Goal: Transaction & Acquisition: Purchase product/service

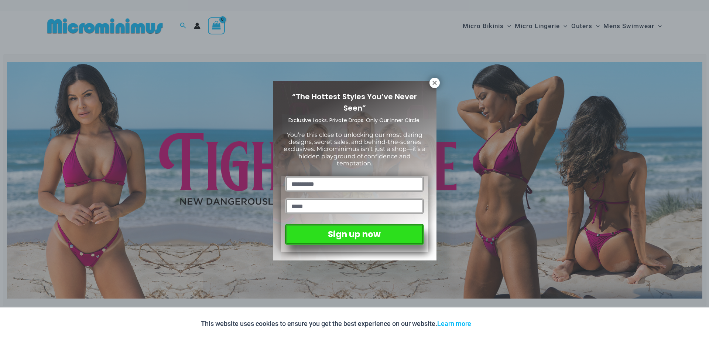
type input "**********"
click at [437, 77] on div "“The Hottest Styles You’ve Never Seen” Exclusive Looks. Private Drops. Only Our…" at bounding box center [354, 170] width 709 height 340
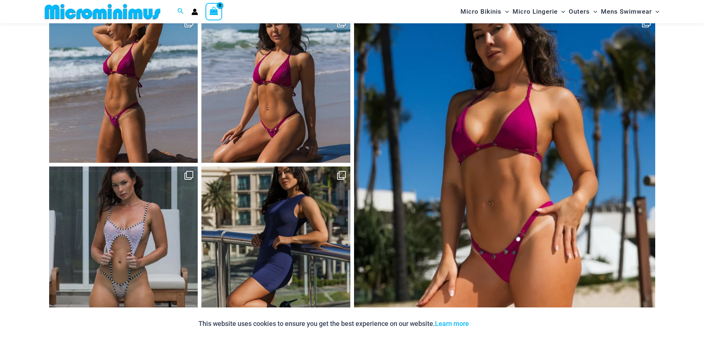
scroll to position [3382, 0]
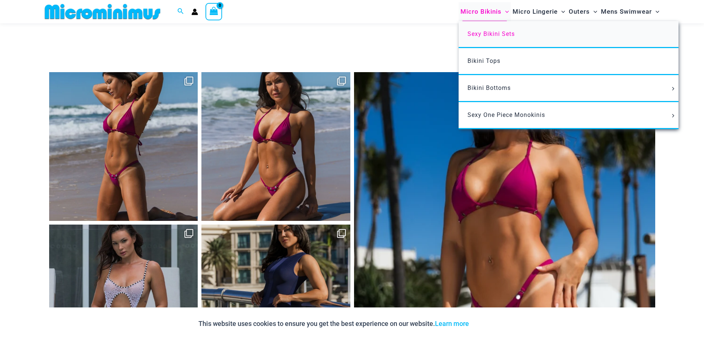
click at [479, 30] on link "Sexy Bikini Sets" at bounding box center [568, 34] width 220 height 27
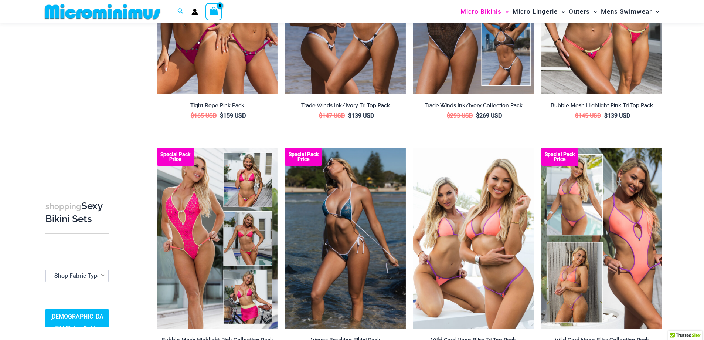
scroll to position [215, 0]
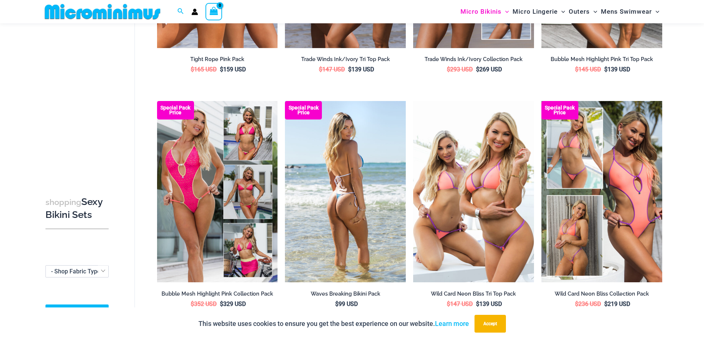
type input "**********"
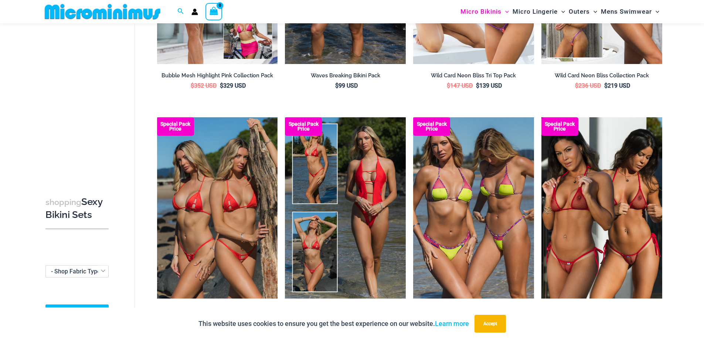
scroll to position [433, 0]
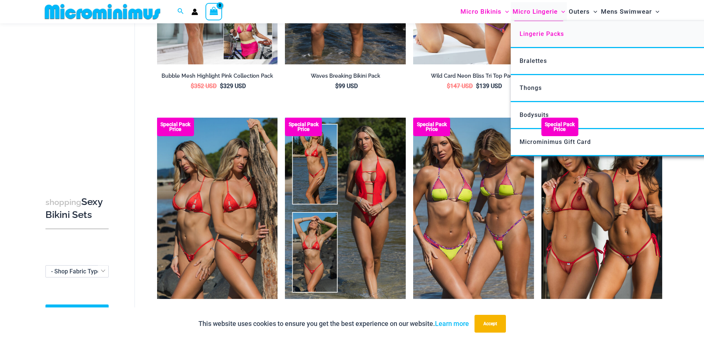
click at [529, 34] on span "Lingerie Packs" at bounding box center [541, 33] width 44 height 7
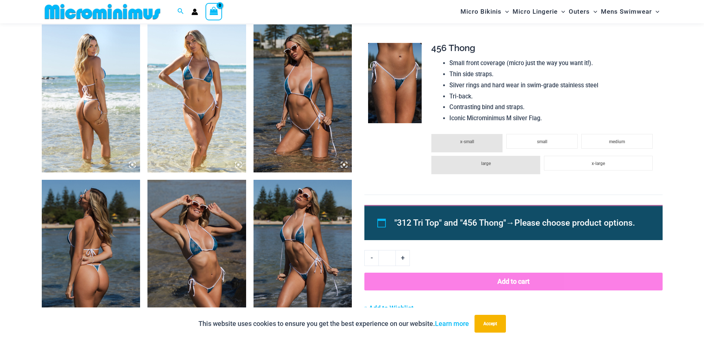
scroll to position [510, 0]
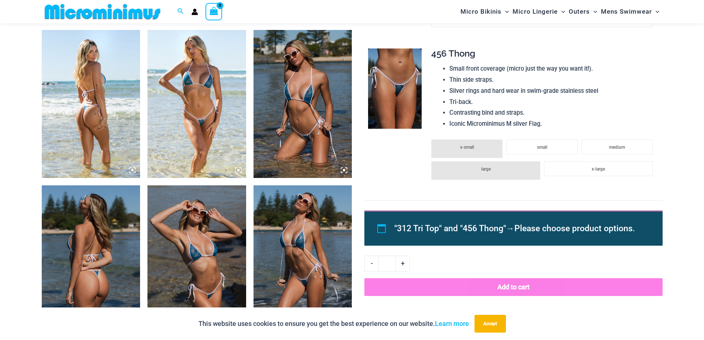
type input "**********"
click at [239, 170] on icon at bounding box center [238, 170] width 2 height 2
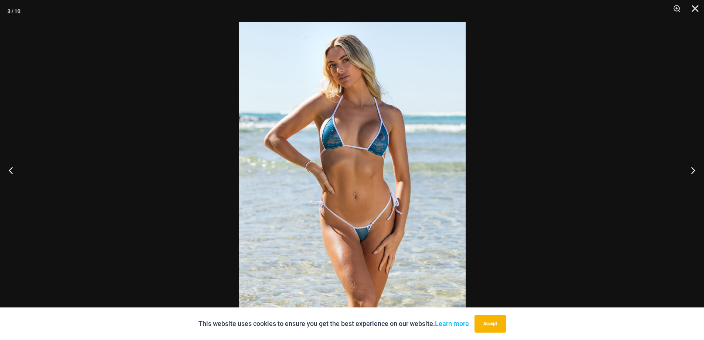
click at [220, 140] on div at bounding box center [352, 170] width 704 height 340
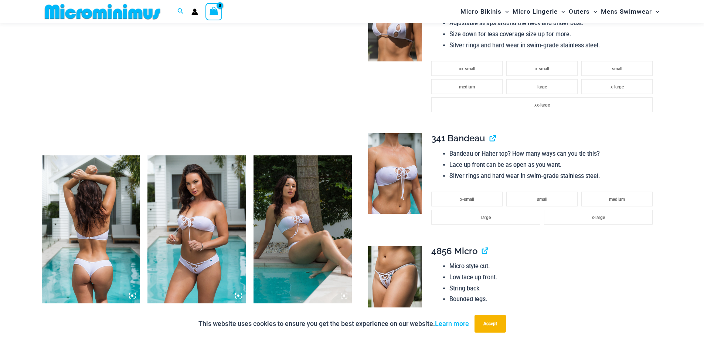
scroll to position [547, 0]
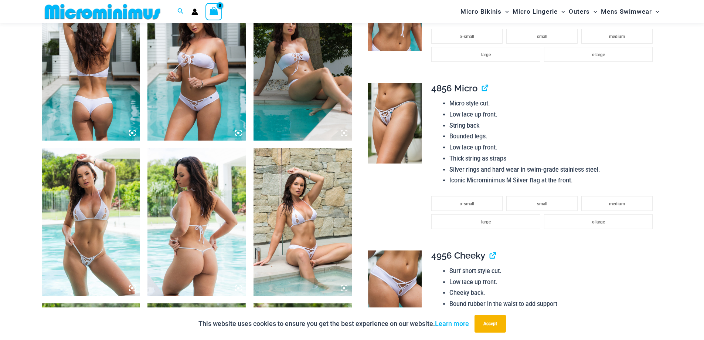
type input "**********"
click at [238, 133] on icon at bounding box center [238, 133] width 2 height 2
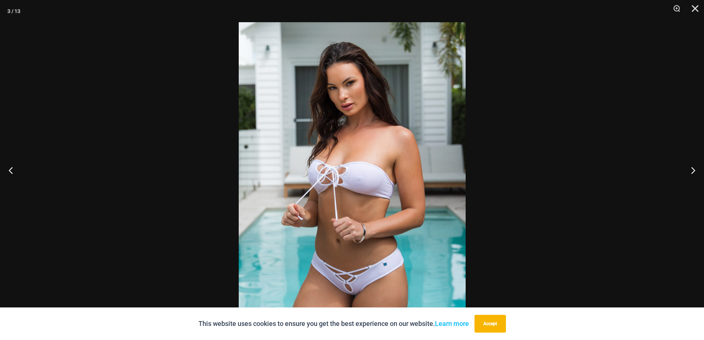
click at [279, 182] on img at bounding box center [352, 192] width 227 height 340
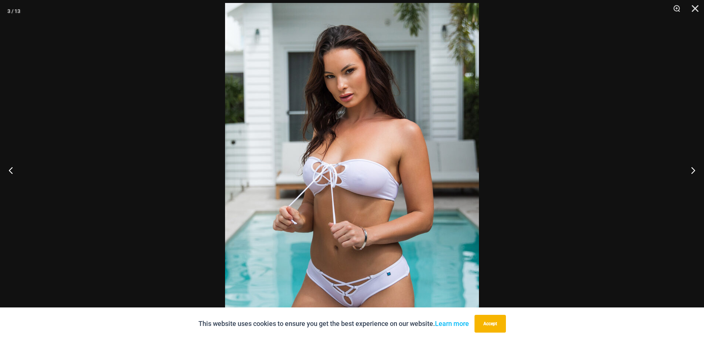
click at [113, 144] on div at bounding box center [352, 170] width 704 height 340
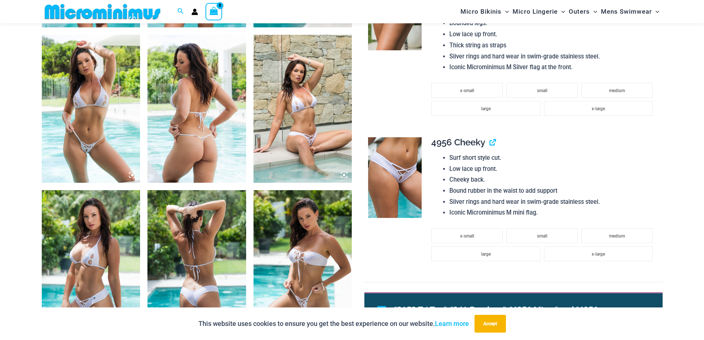
scroll to position [806, 0]
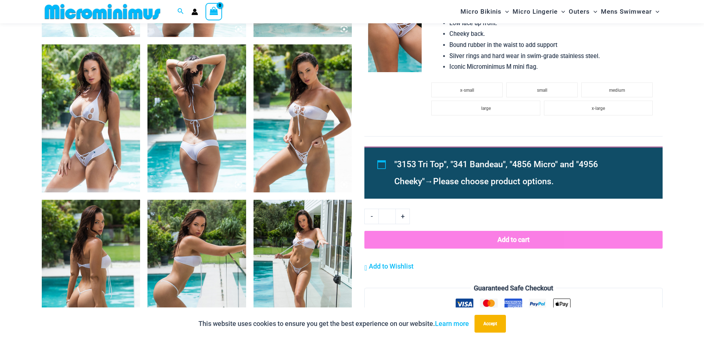
click at [345, 186] on icon at bounding box center [344, 184] width 7 height 7
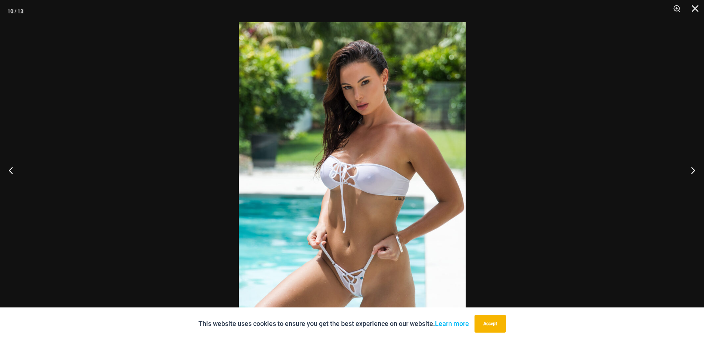
click at [345, 186] on img at bounding box center [352, 192] width 227 height 340
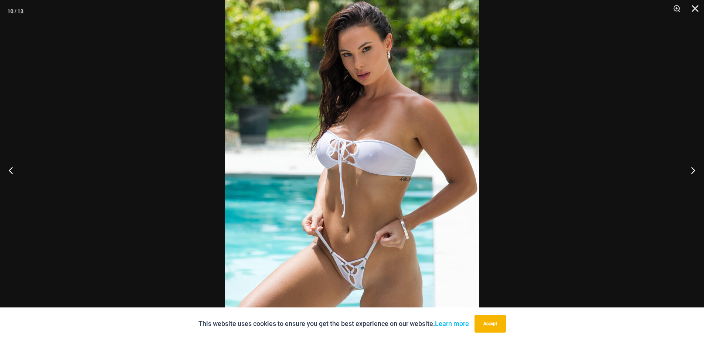
click at [217, 157] on div at bounding box center [352, 170] width 704 height 340
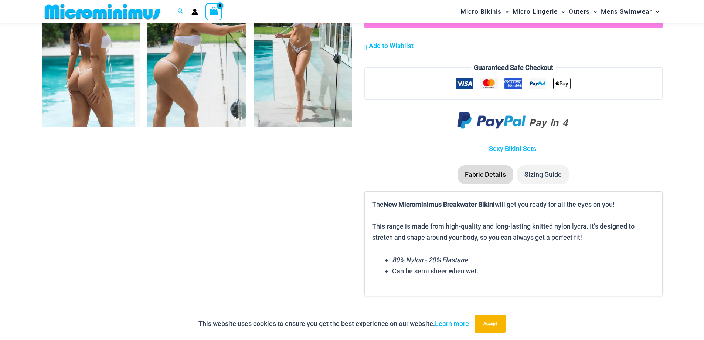
scroll to position [1028, 0]
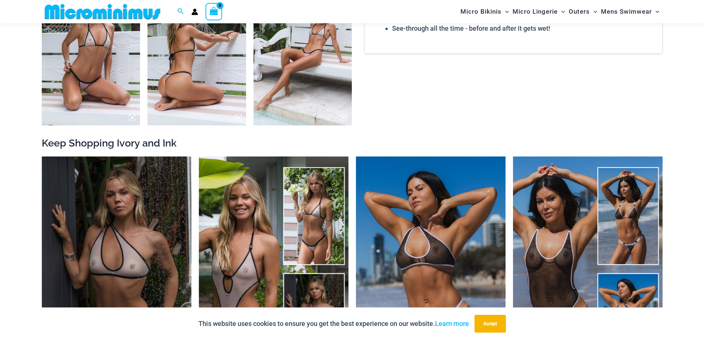
scroll to position [1101, 0]
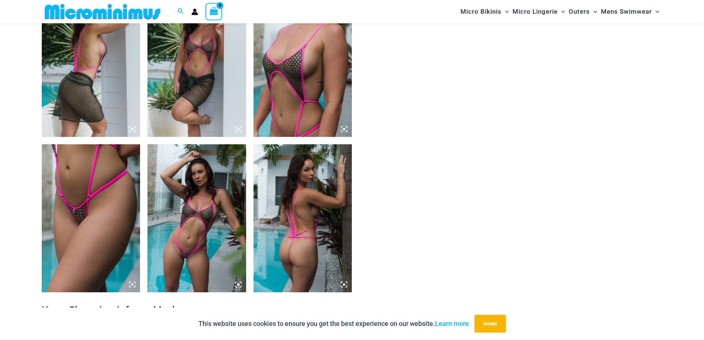
scroll to position [1137, 0]
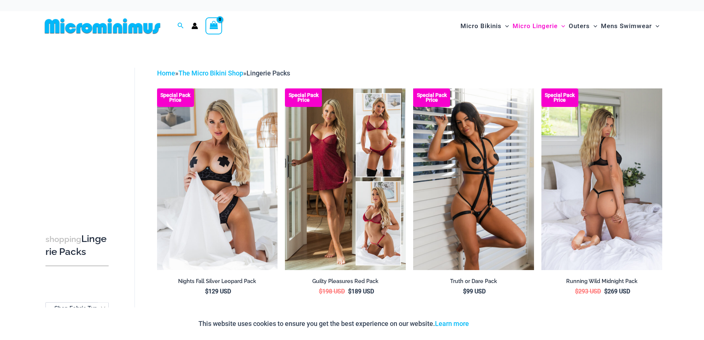
type input "**********"
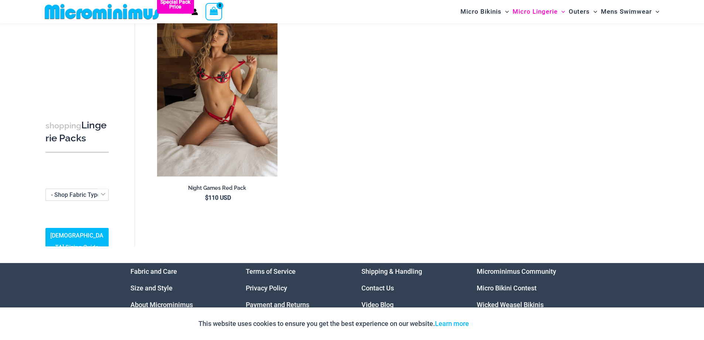
scroll to position [1113, 0]
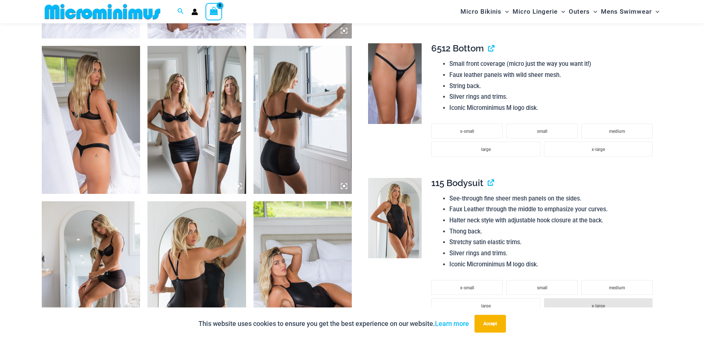
scroll to position [511, 0]
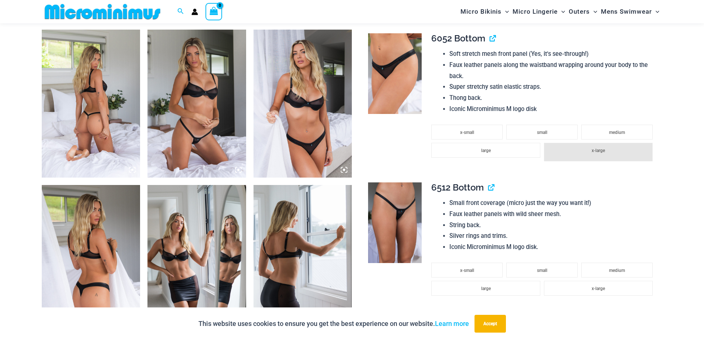
type input "**********"
click at [236, 167] on icon at bounding box center [238, 169] width 7 height 7
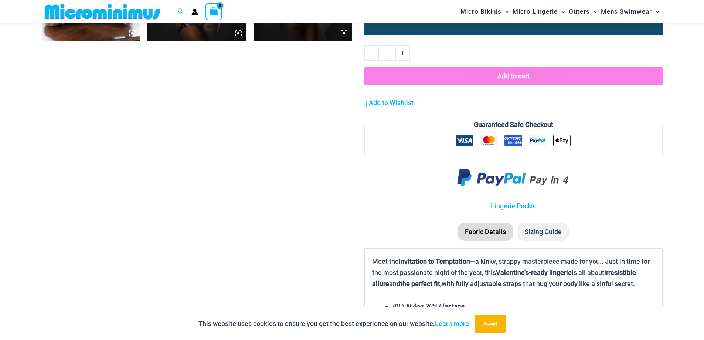
scroll to position [806, 0]
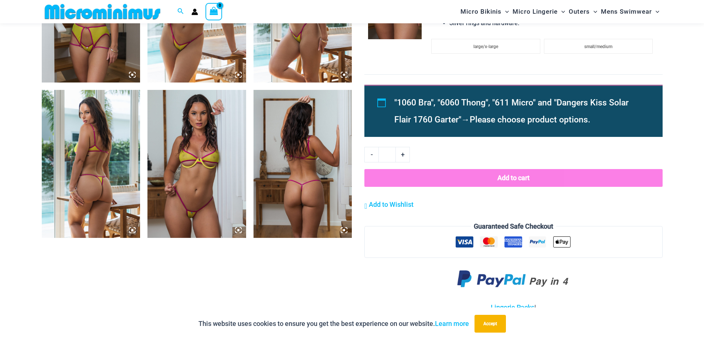
scroll to position [769, 0]
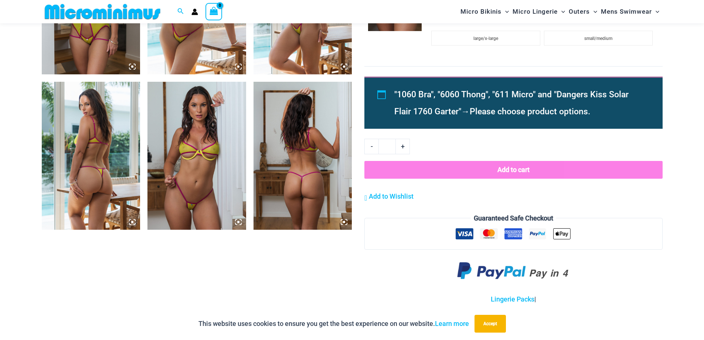
type input "**********"
click at [240, 220] on icon at bounding box center [238, 221] width 7 height 7
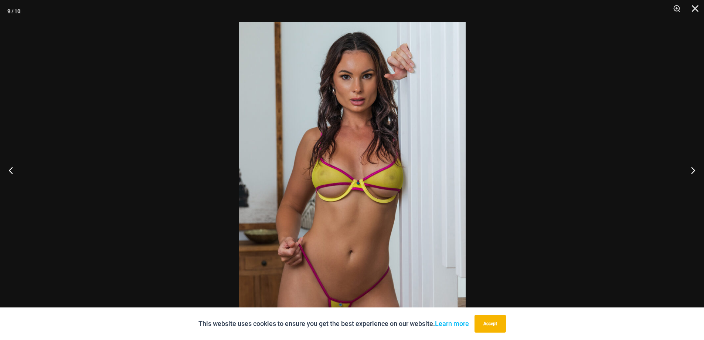
click at [334, 165] on img at bounding box center [352, 192] width 227 height 340
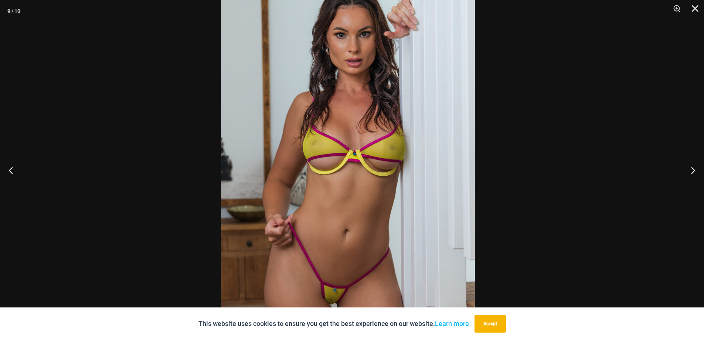
click at [272, 50] on img at bounding box center [348, 164] width 254 height 381
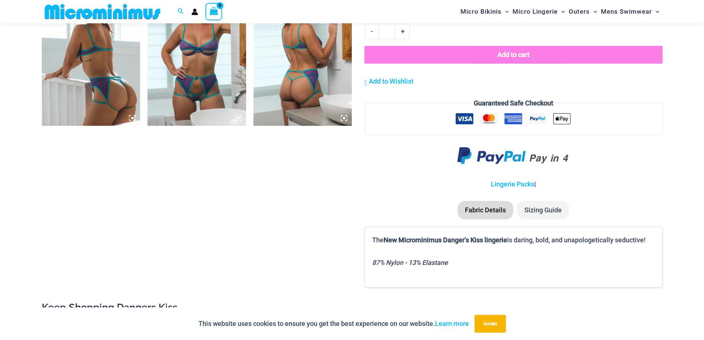
scroll to position [881, 0]
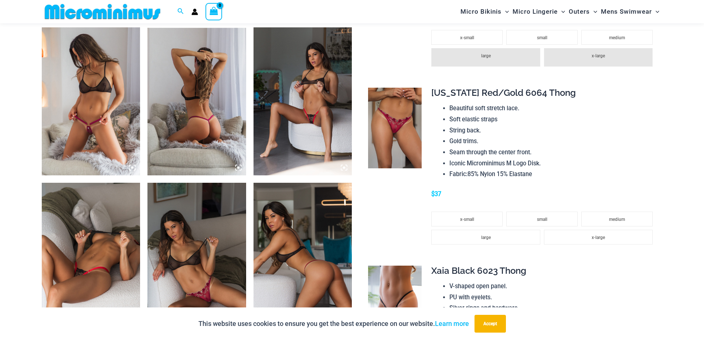
scroll to position [510, 0]
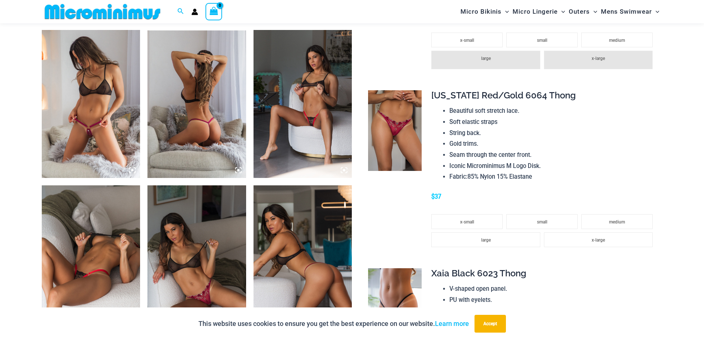
type input "**********"
click at [131, 169] on icon at bounding box center [132, 170] width 7 height 7
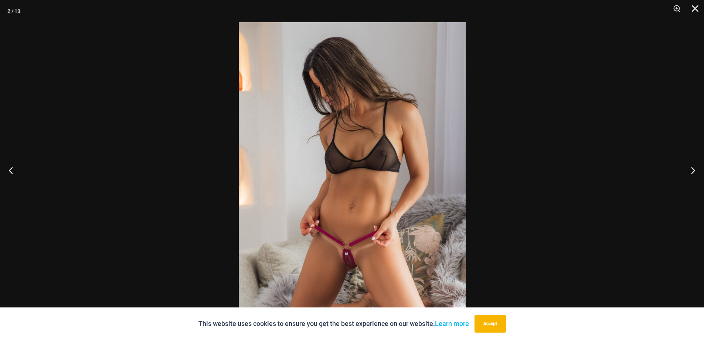
click at [348, 253] on img at bounding box center [352, 192] width 227 height 340
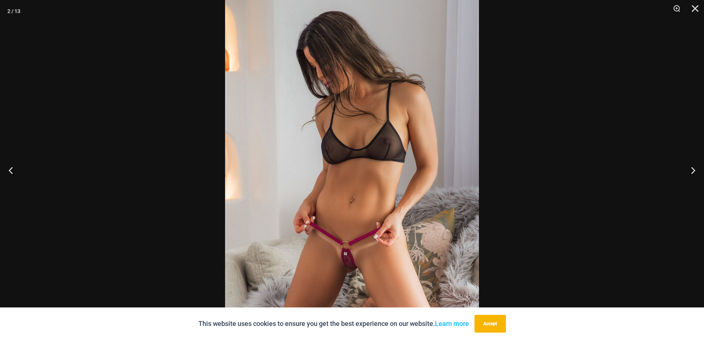
click at [148, 190] on div at bounding box center [352, 170] width 704 height 340
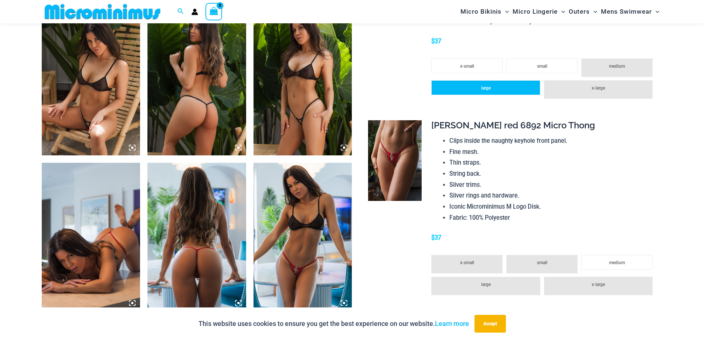
scroll to position [917, 0]
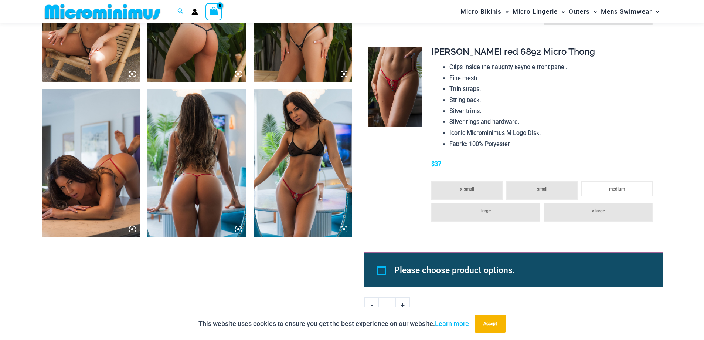
click at [401, 82] on img at bounding box center [395, 87] width 54 height 81
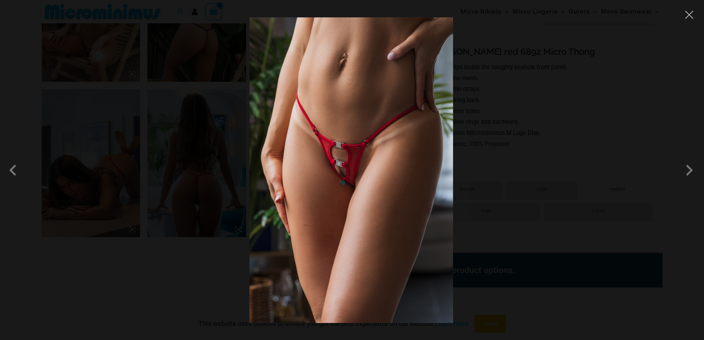
click at [504, 113] on div at bounding box center [352, 170] width 704 height 340
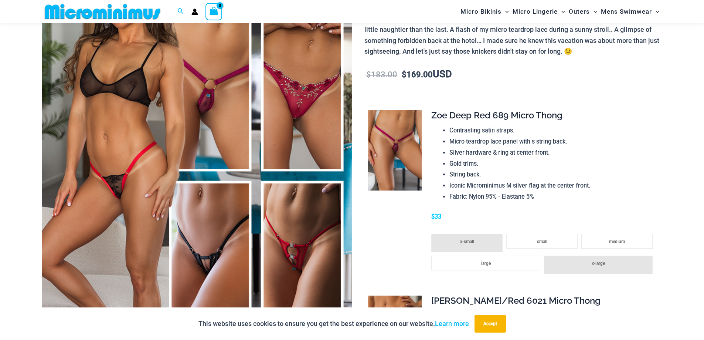
scroll to position [104, 0]
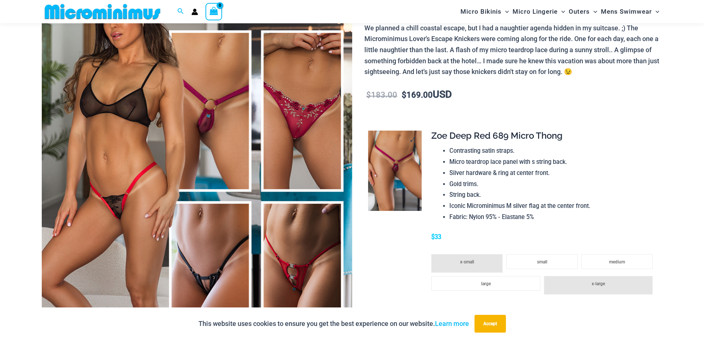
click at [399, 179] on img at bounding box center [395, 170] width 54 height 81
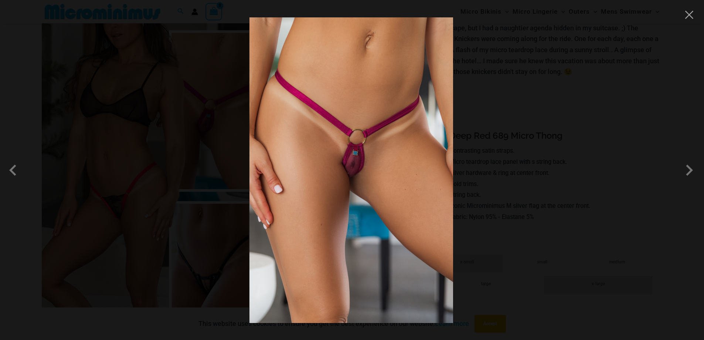
click at [191, 124] on div at bounding box center [352, 170] width 704 height 340
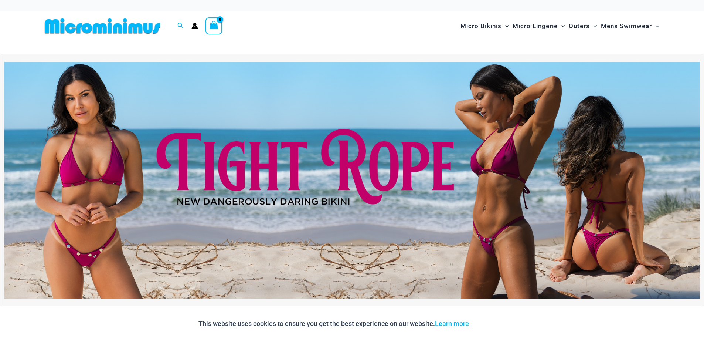
type input "**********"
click at [333, 25] on div "Search for: Search Search No products in the cart. No products in the cart. Con…" at bounding box center [189, 26] width 294 height 30
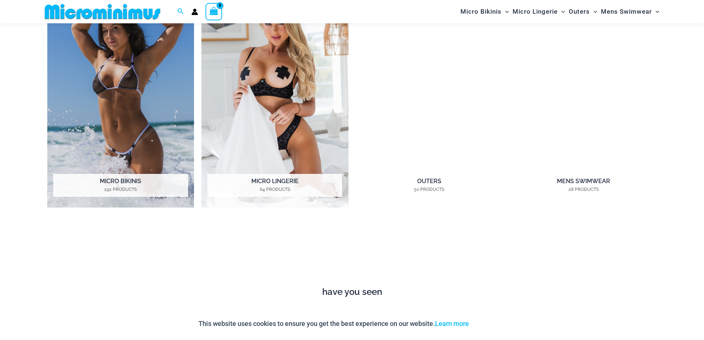
scroll to position [733, 0]
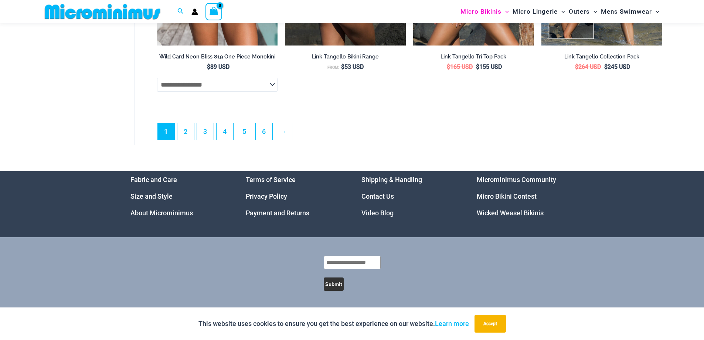
scroll to position [1985, 0]
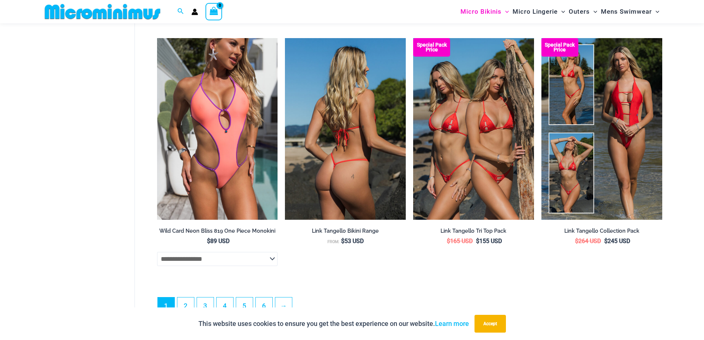
type input "**********"
click at [360, 114] on img at bounding box center [345, 128] width 121 height 181
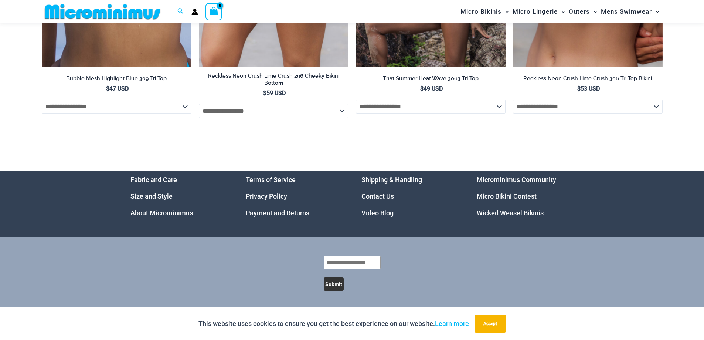
scroll to position [2840, 0]
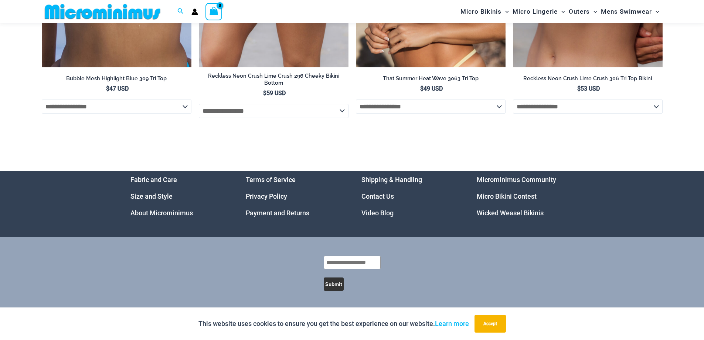
type input "**********"
click at [496, 178] on link "Microminimus Community" at bounding box center [516, 179] width 79 height 8
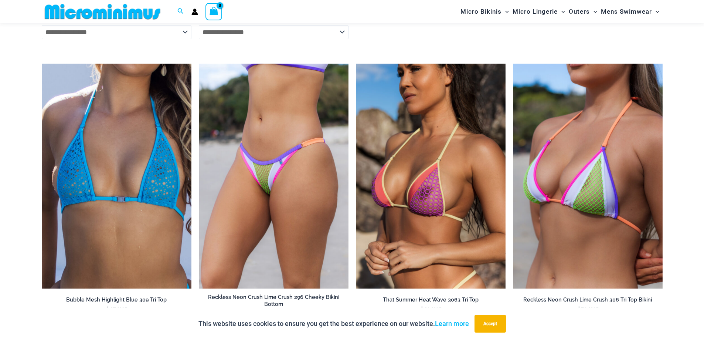
scroll to position [2470, 0]
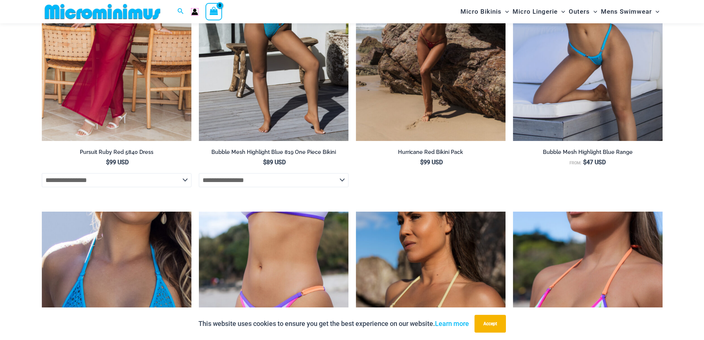
click at [194, 13] on icon "Account icon link" at bounding box center [194, 13] width 6 height 3
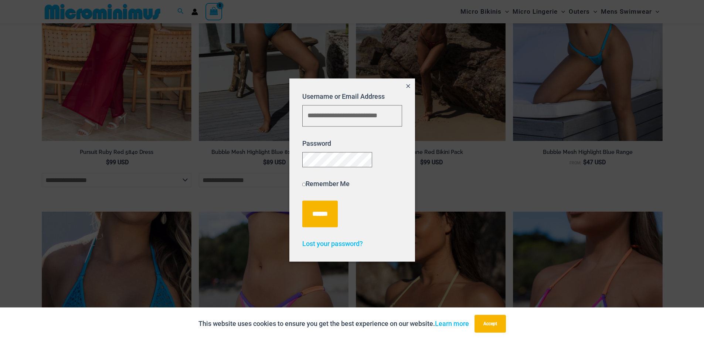
click at [409, 83] on icon "Close popup" at bounding box center [408, 86] width 6 height 6
